Goal: Navigation & Orientation: Find specific page/section

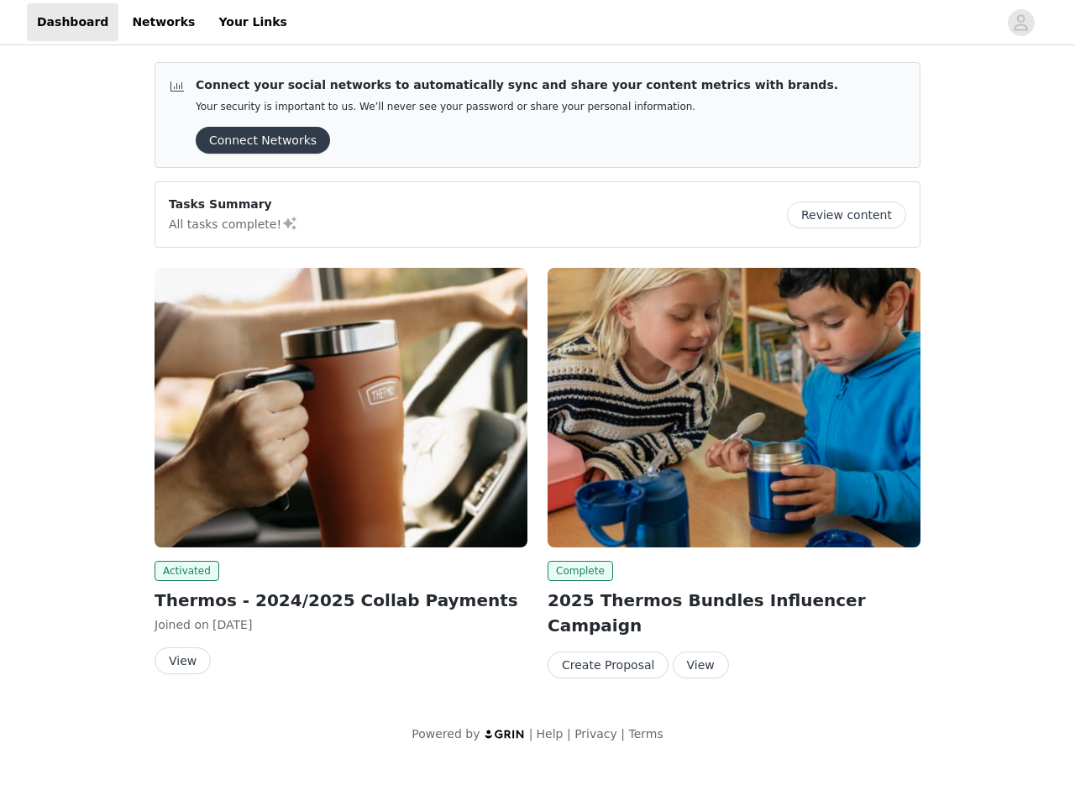
click at [538, 380] on div "Complete 2025 Thermos Bundles Influencer Campaign Create Proposal View" at bounding box center [734, 477] width 393 height 438
click at [538, 23] on div at bounding box center [647, 22] width 701 height 38
click at [1021, 23] on icon "avatar" at bounding box center [1021, 22] width 16 height 27
click at [257, 140] on div "Connect your social networks to automatically sync and share your content metri…" at bounding box center [537, 406] width 1075 height 715
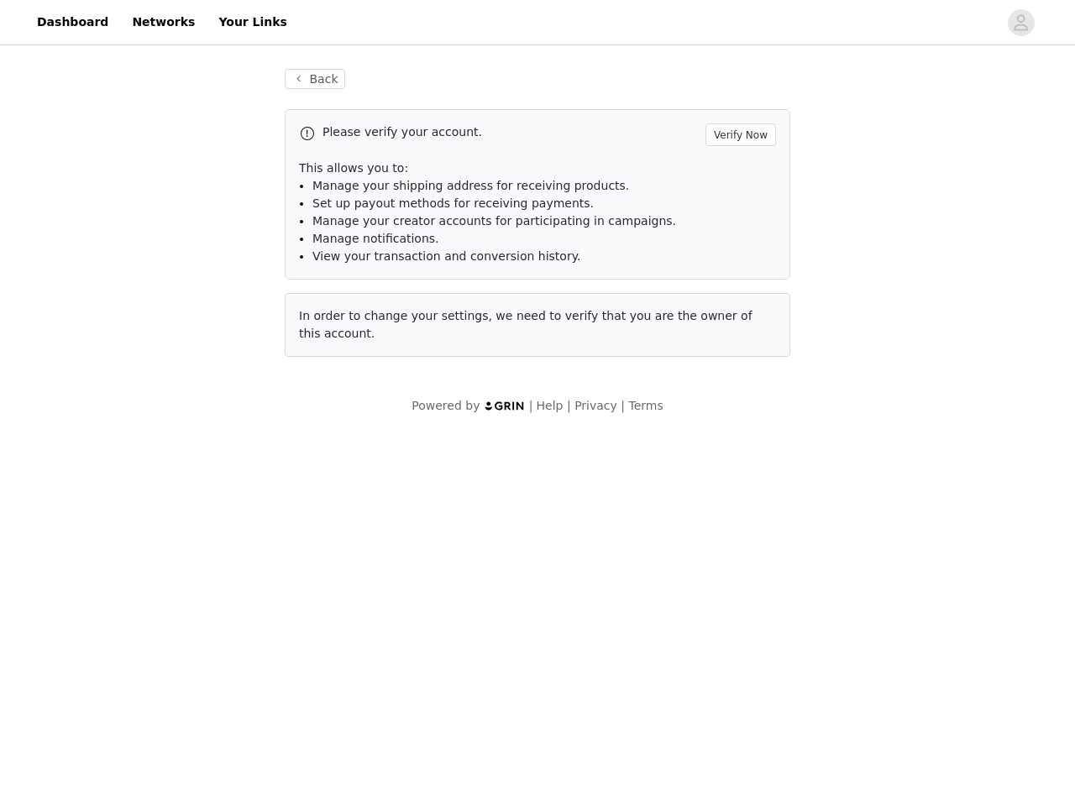
click at [853, 215] on div "Back Please verify your account. Verify Now This allows you to: Manage your shi…" at bounding box center [537, 242] width 1075 height 386
click at [341, 407] on div "Powered by | Help | Privacy | Terms" at bounding box center [537, 416] width 1075 height 38
click at [184, 571] on body "Dashboard Networks Your Links Back Please verify your account. Verify Now This …" at bounding box center [537, 403] width 1075 height 806
click at [181, 661] on body "Dashboard Networks Your Links Back Please verify your account. Verify Now This …" at bounding box center [537, 403] width 1075 height 806
click at [734, 407] on div "Powered by | Help | Privacy | Terms" at bounding box center [537, 416] width 1075 height 38
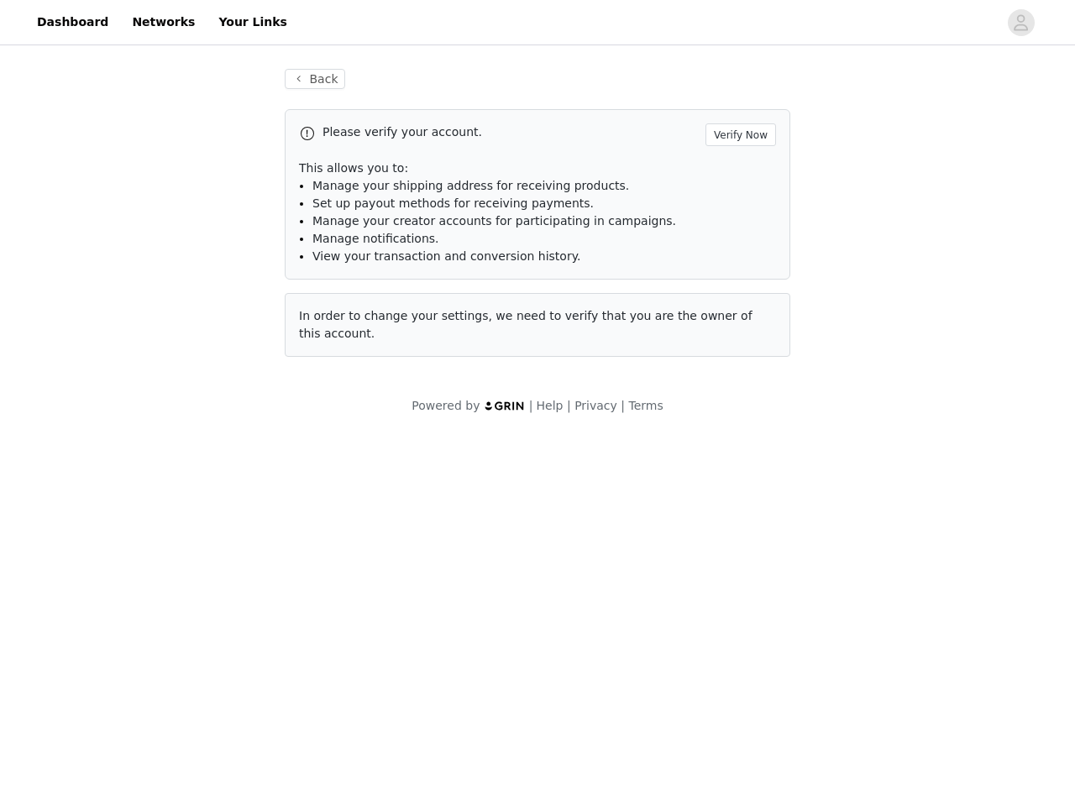
click at [577, 571] on body "Dashboard Networks Your Links Back Please verify your account. Verify Now This …" at bounding box center [537, 403] width 1075 height 806
